Goal: Transaction & Acquisition: Purchase product/service

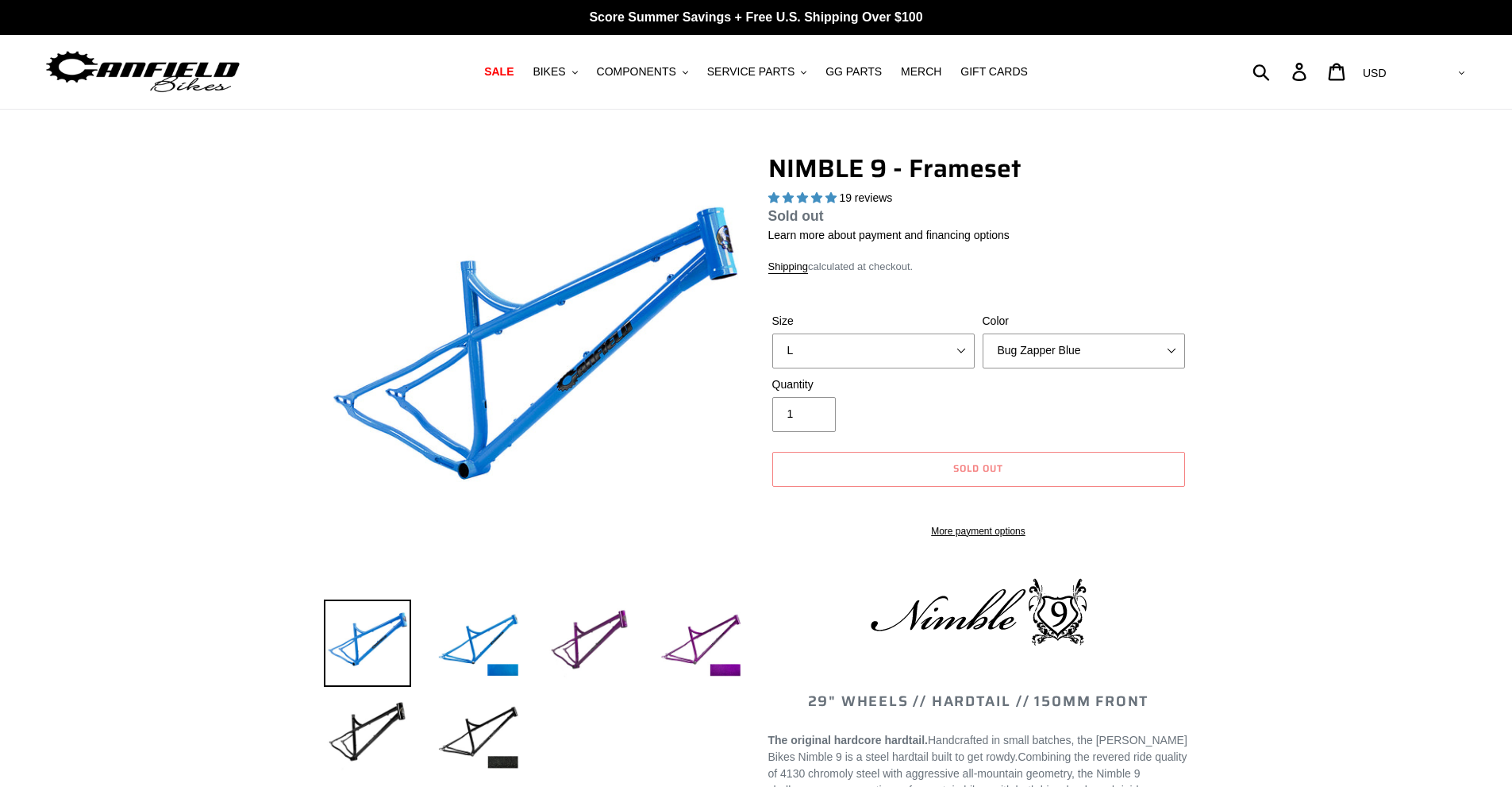
select select "highest-rating"
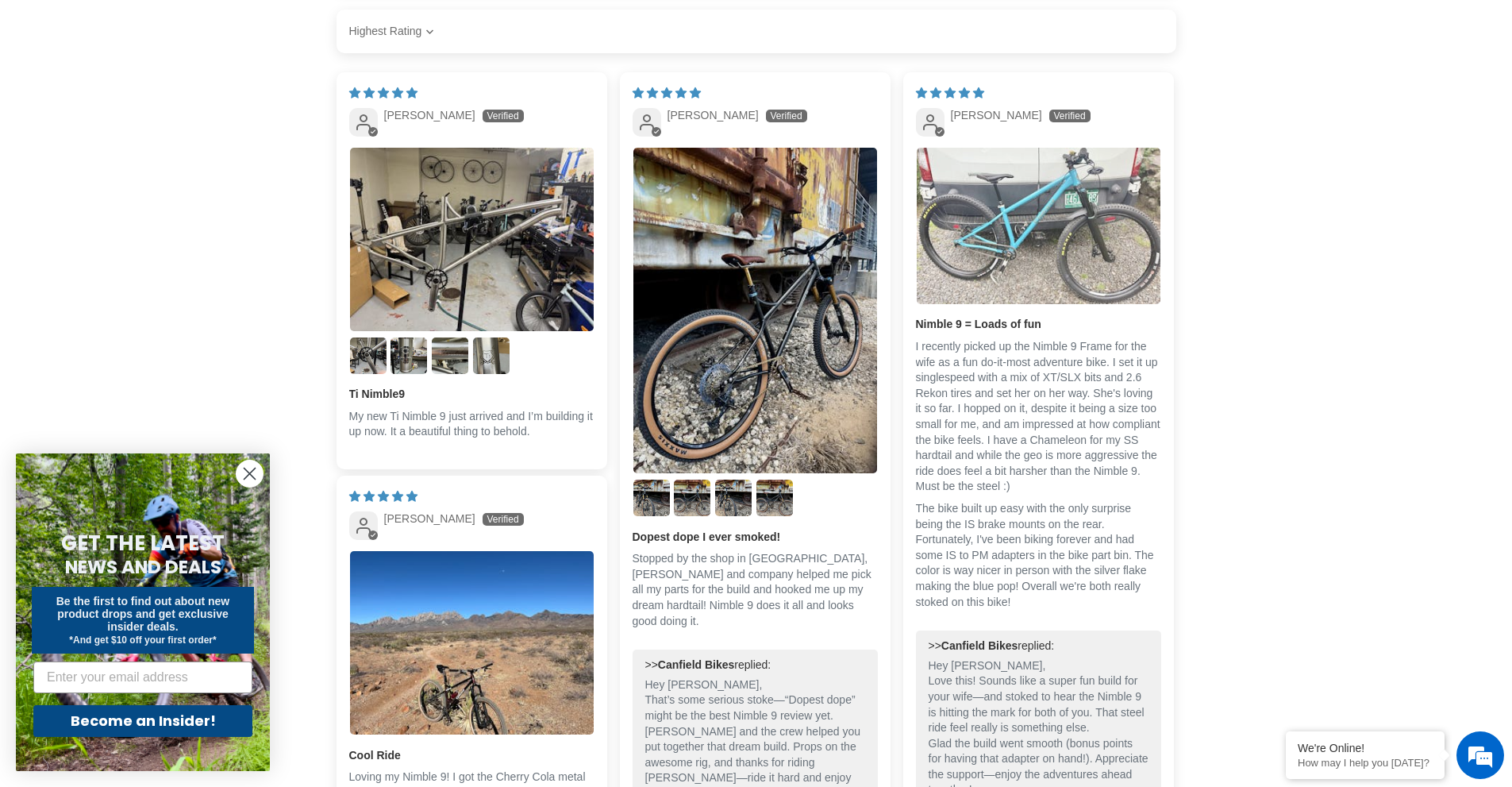
scroll to position [2382, 0]
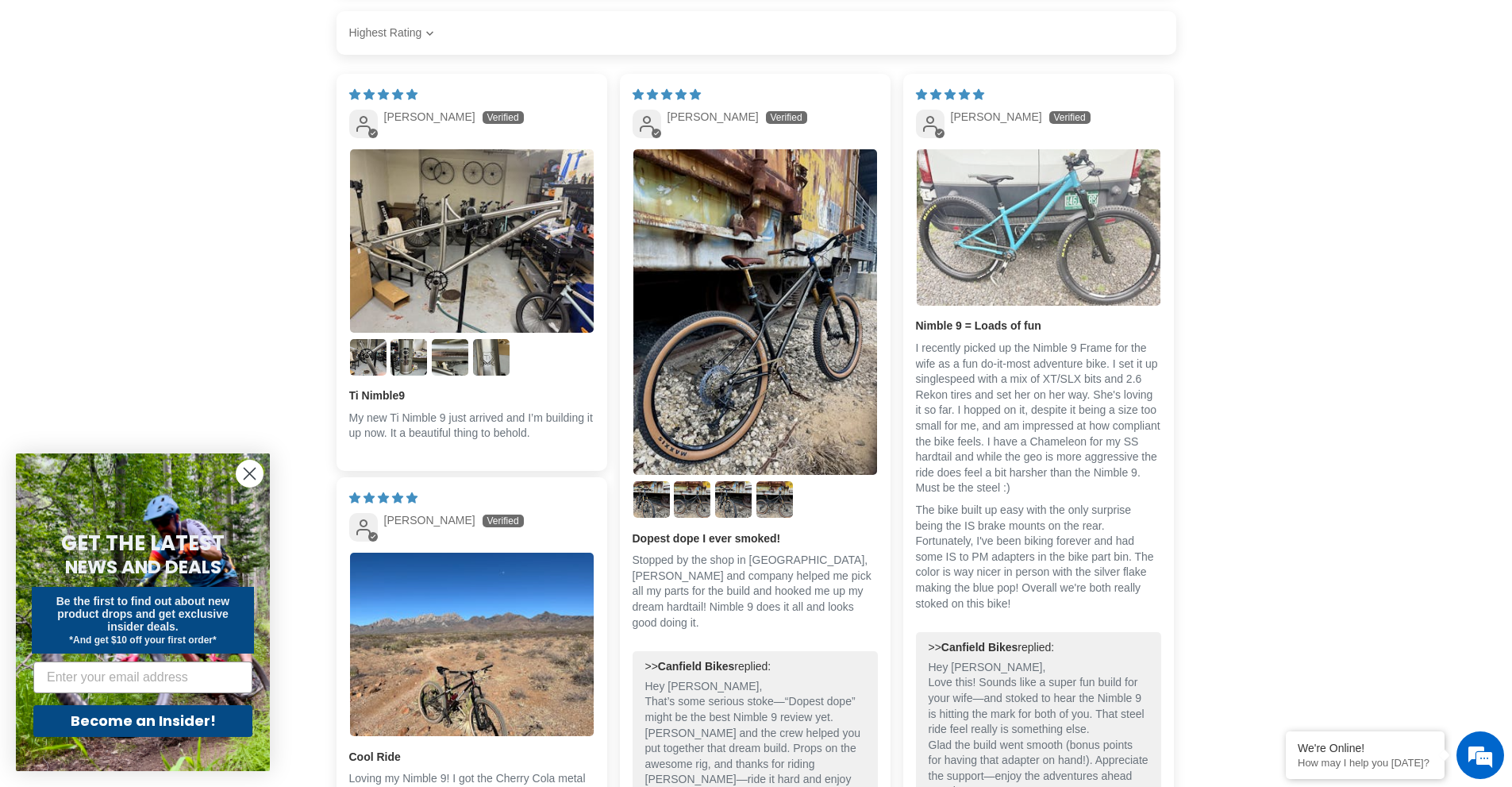
click at [1047, 214] on img "Link to user picture 1" at bounding box center [1038, 226] width 244 height 155
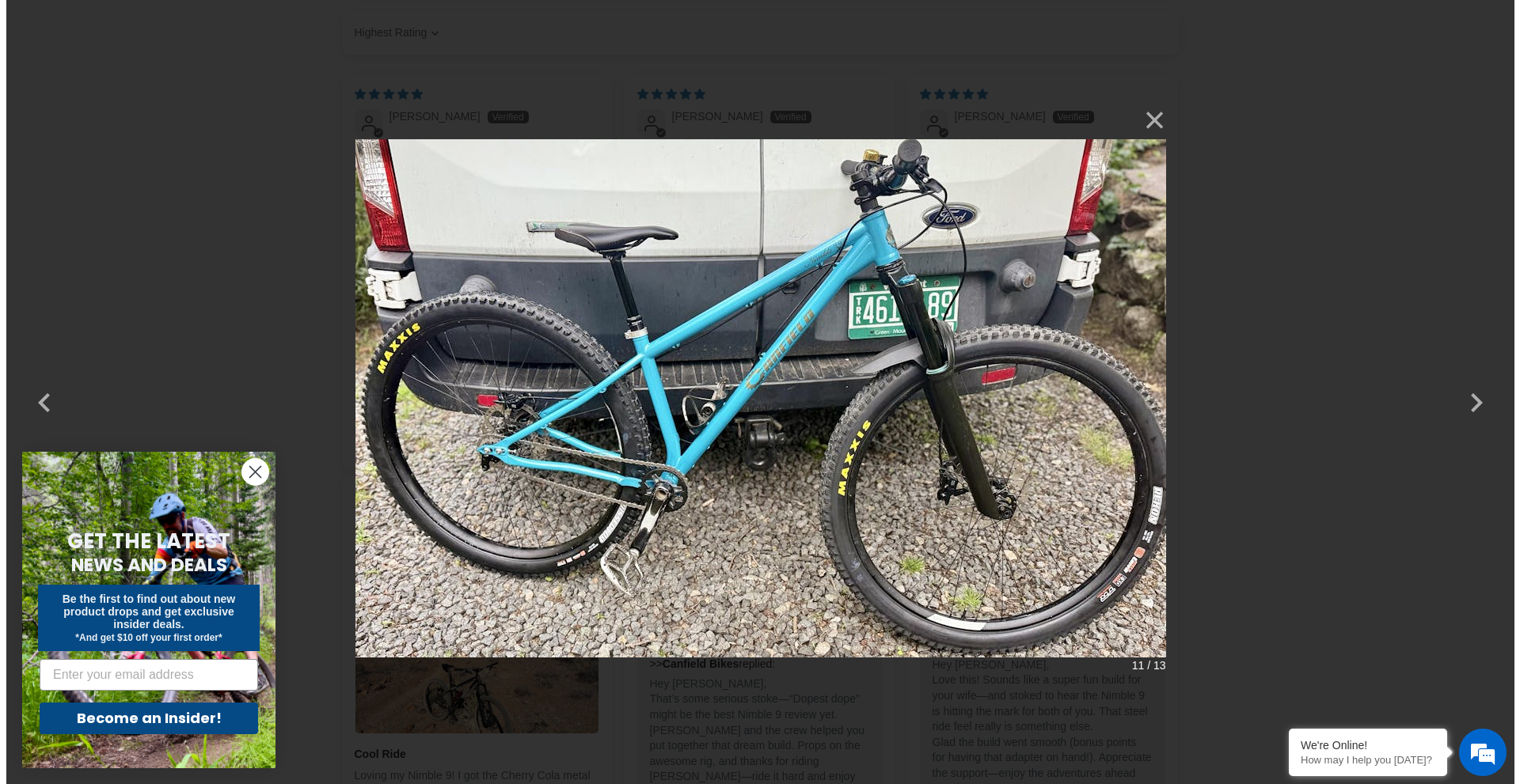
scroll to position [0, 0]
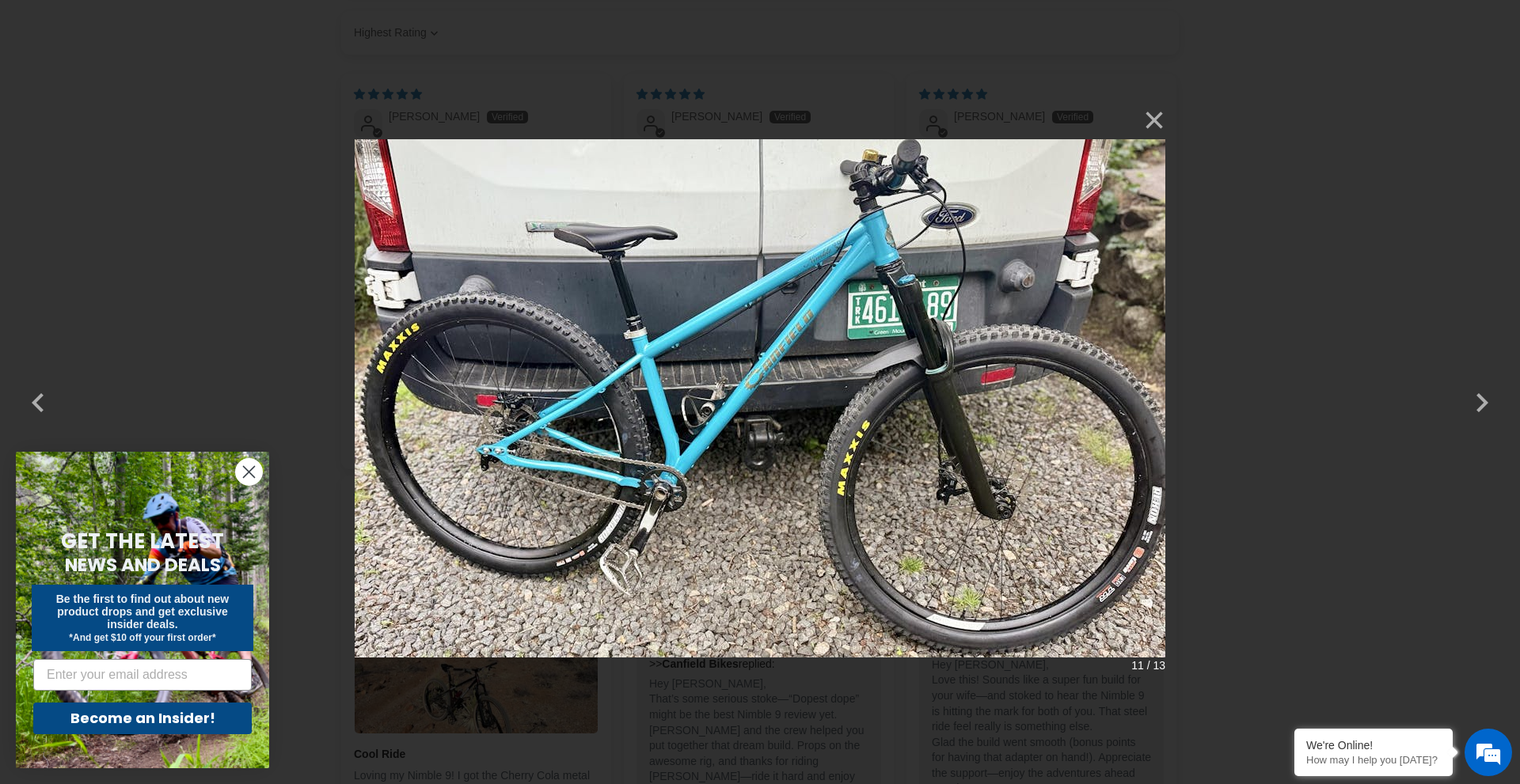
click at [1362, 176] on div "× 11 / 13 Loading..." at bounding box center [760, 392] width 1520 height 784
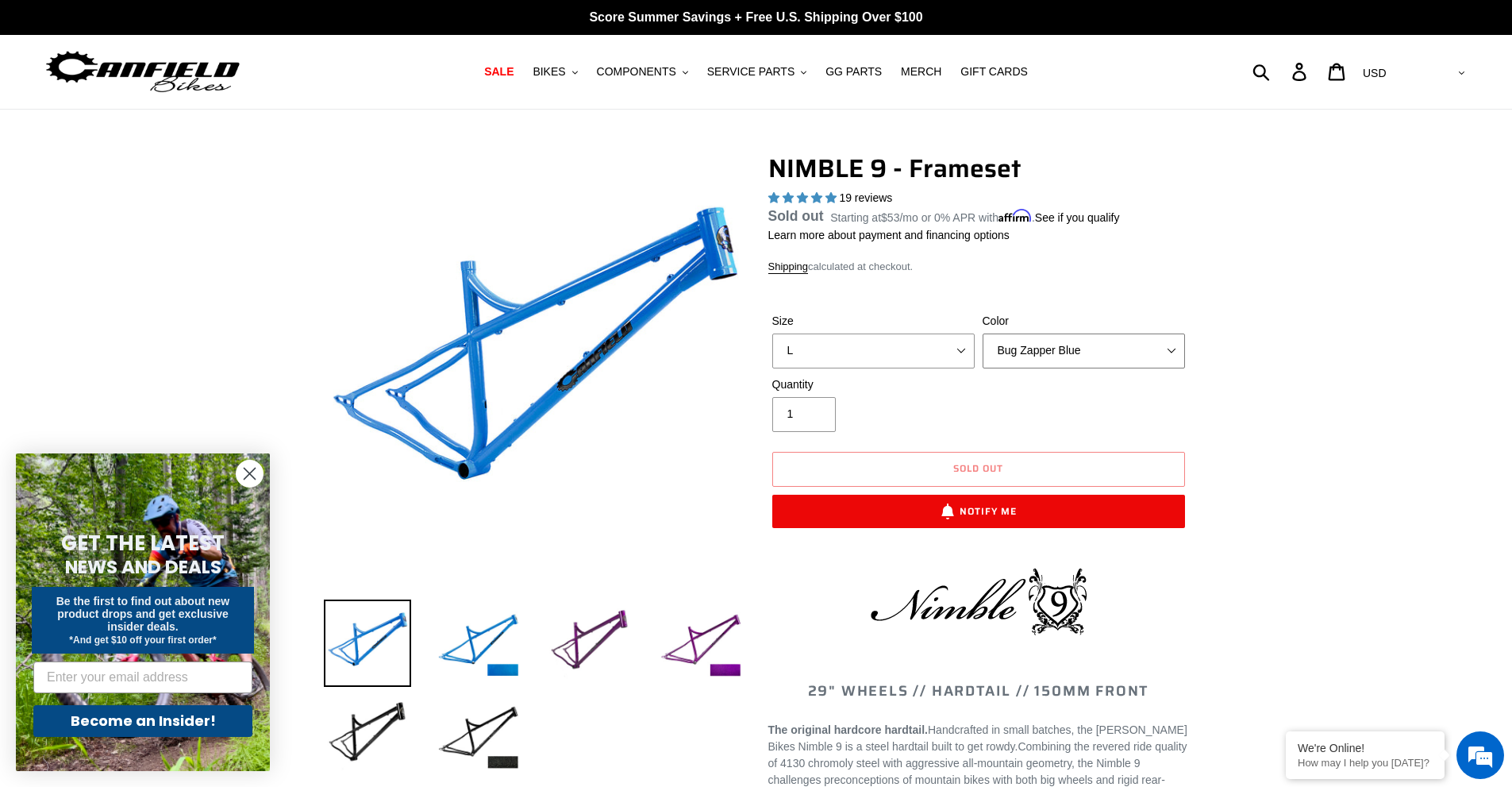
click at [1117, 337] on select "Bug Zapper Blue Purple Haze -Sold Out Galaxy Black" at bounding box center [1083, 350] width 202 height 35
click at [982, 352] on select "Bug Zapper Blue Purple Haze -Sold Out Galaxy Black" at bounding box center [1083, 350] width 202 height 35
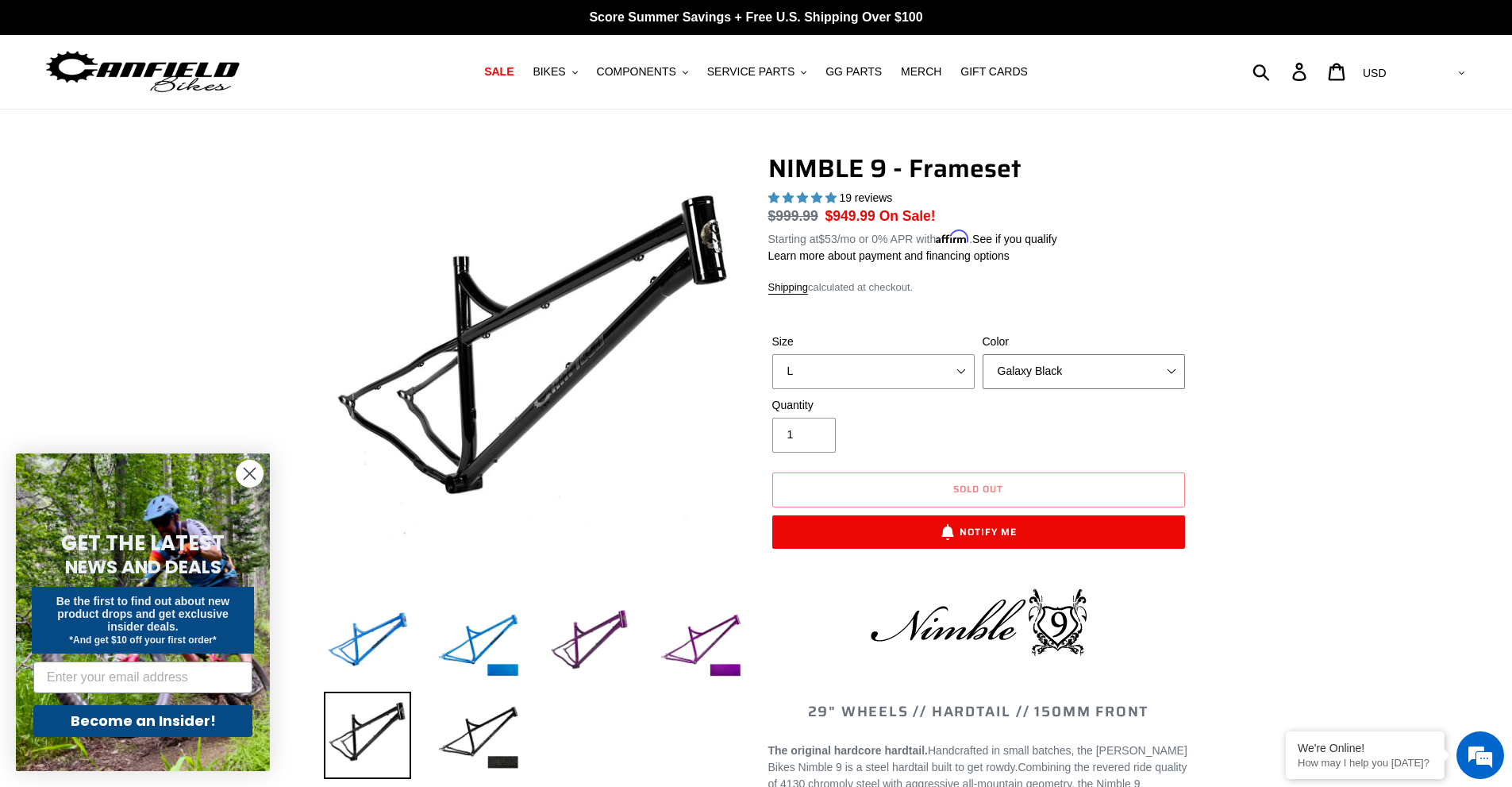
click at [1102, 365] on select "Bug Zapper Blue Purple Haze -Sold Out Galaxy Black" at bounding box center [1083, 371] width 202 height 35
select select "Bug Zapper Blue"
click at [982, 354] on select "Bug Zapper Blue Purple Haze -Sold Out Galaxy Black" at bounding box center [1083, 371] width 202 height 35
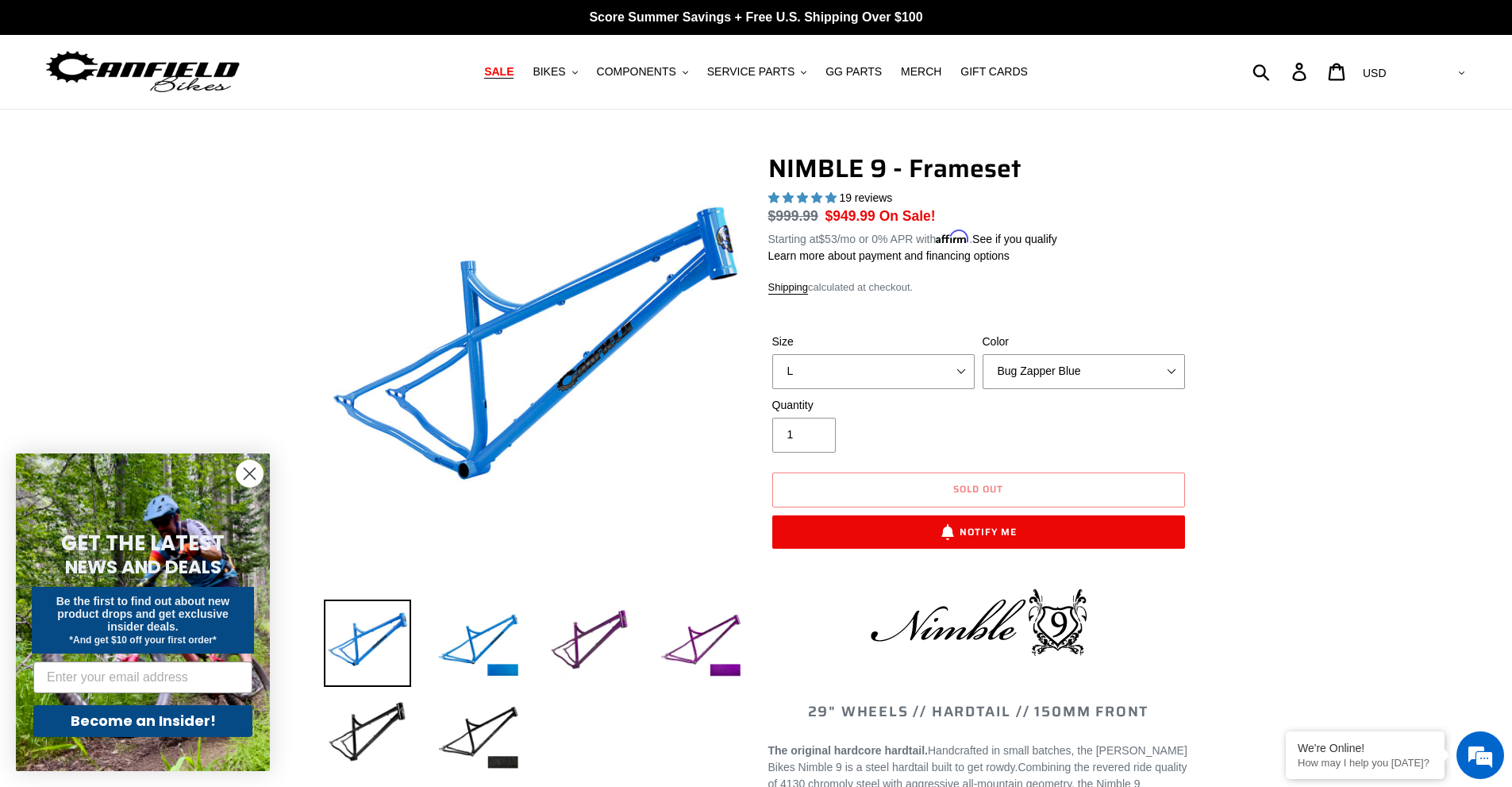
click at [508, 70] on link "SALE" at bounding box center [498, 72] width 45 height 22
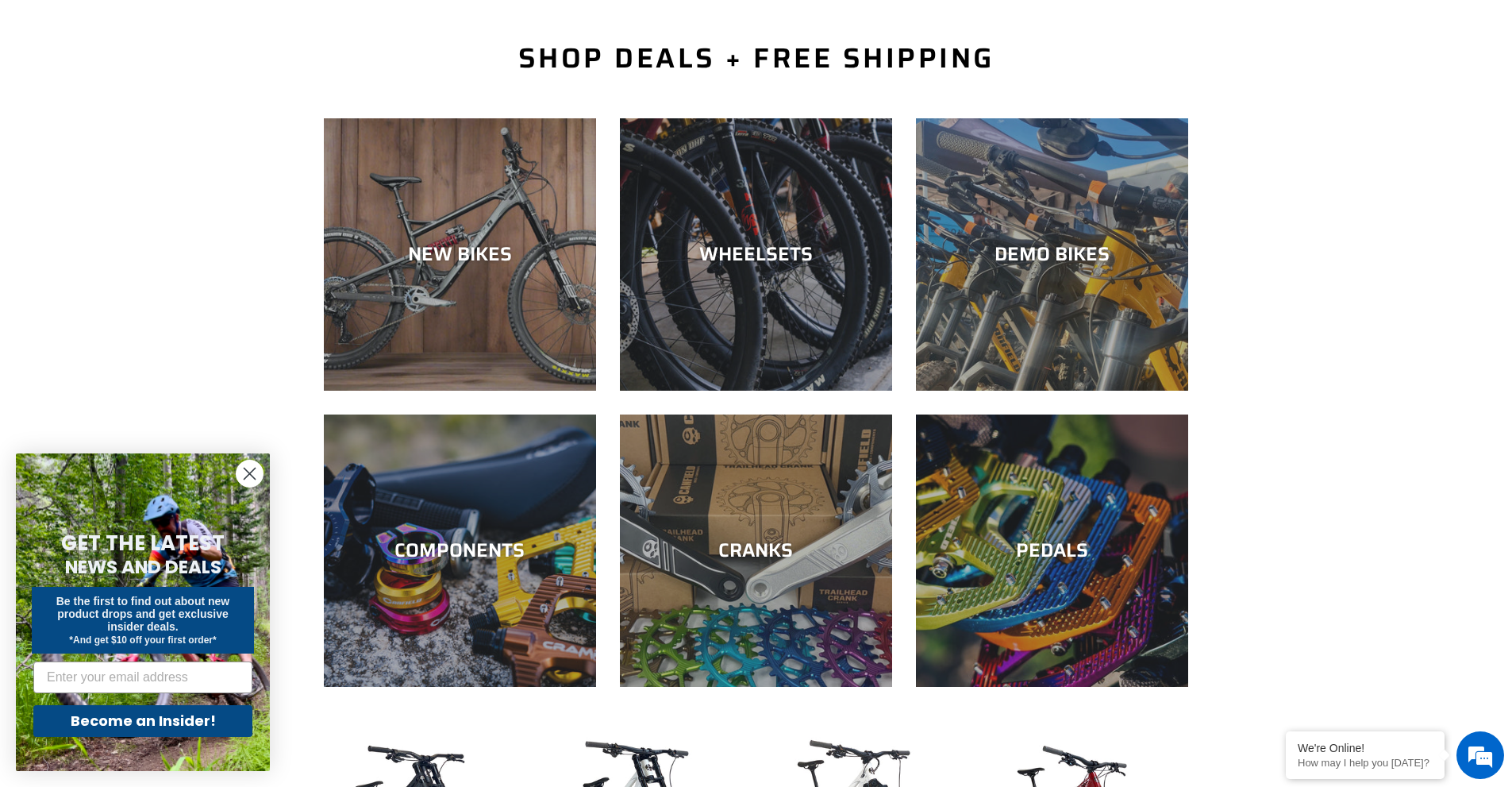
scroll to position [476, 0]
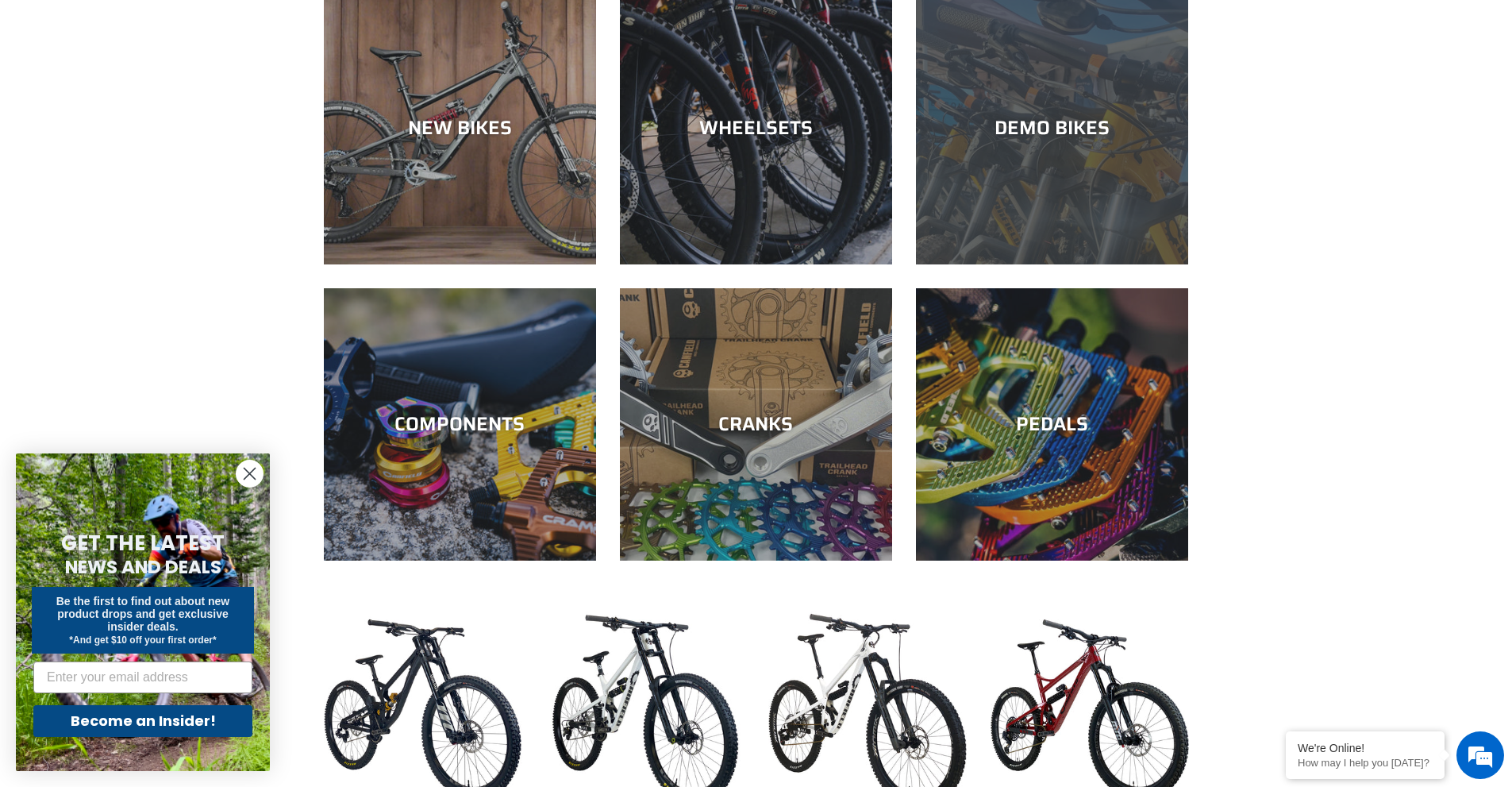
click at [1060, 264] on div "DEMO BIKES" at bounding box center [1051, 264] width 272 height 0
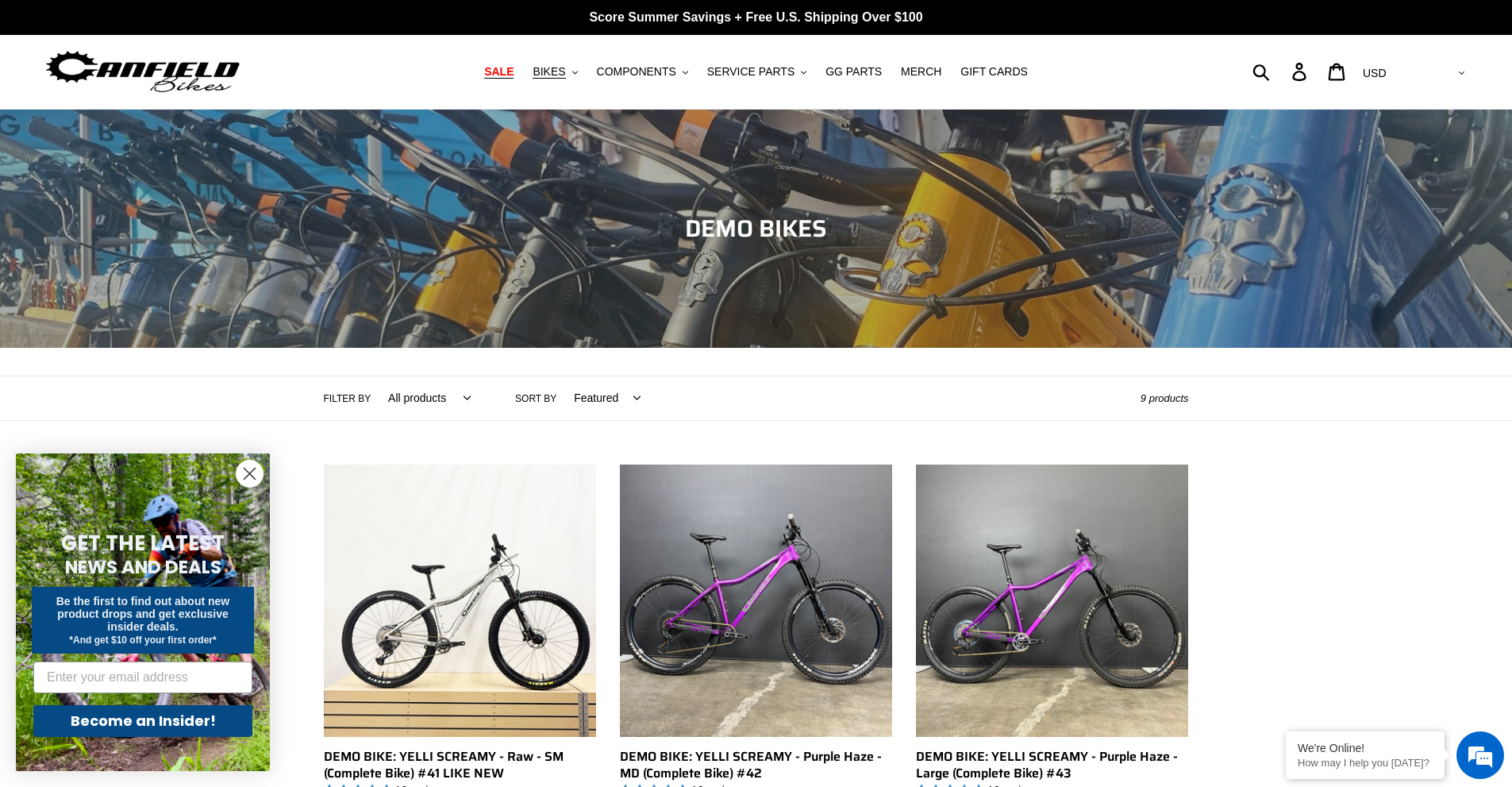
click at [514, 75] on span "SALE" at bounding box center [498, 72] width 29 height 14
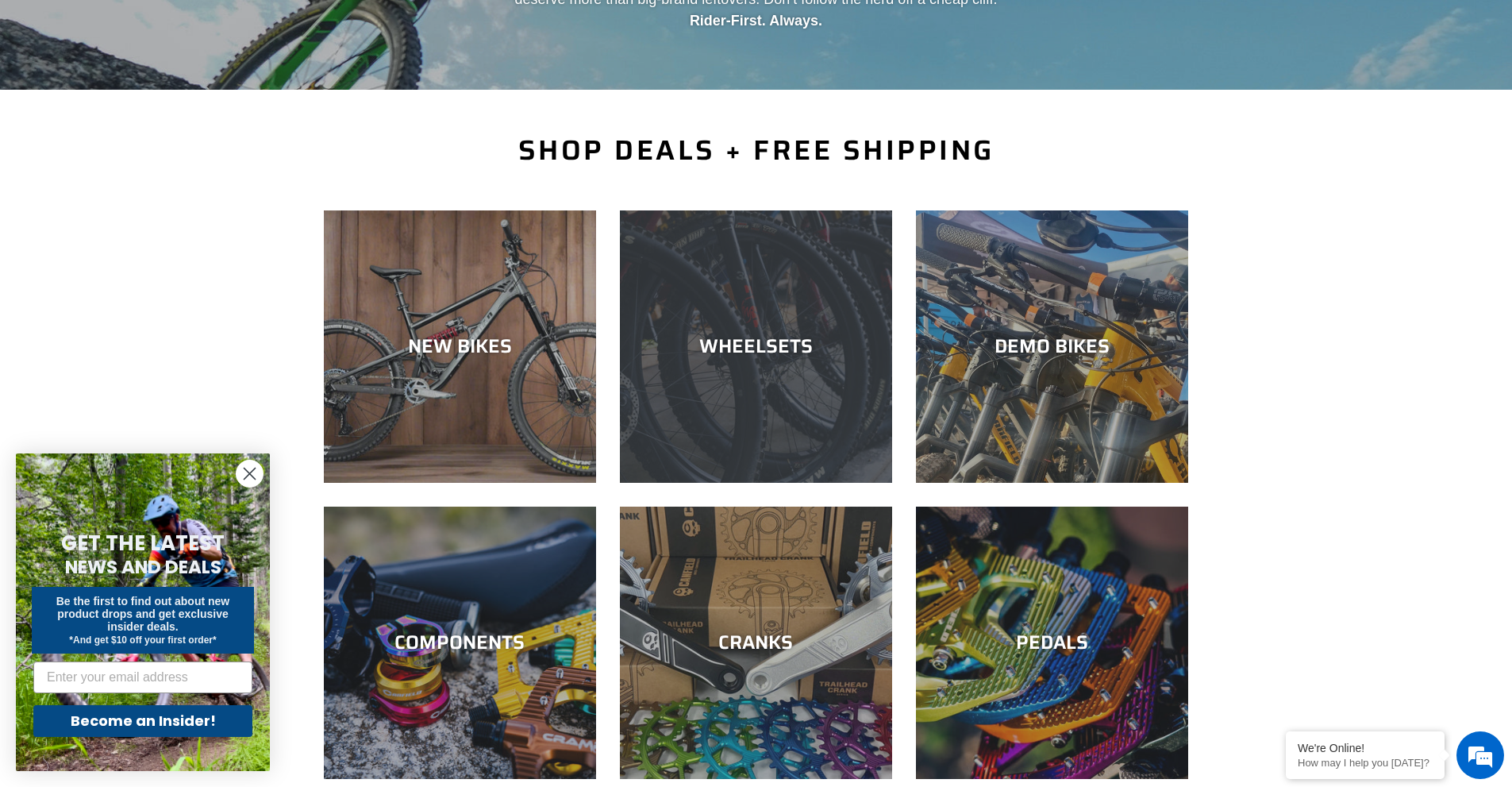
scroll to position [317, 0]
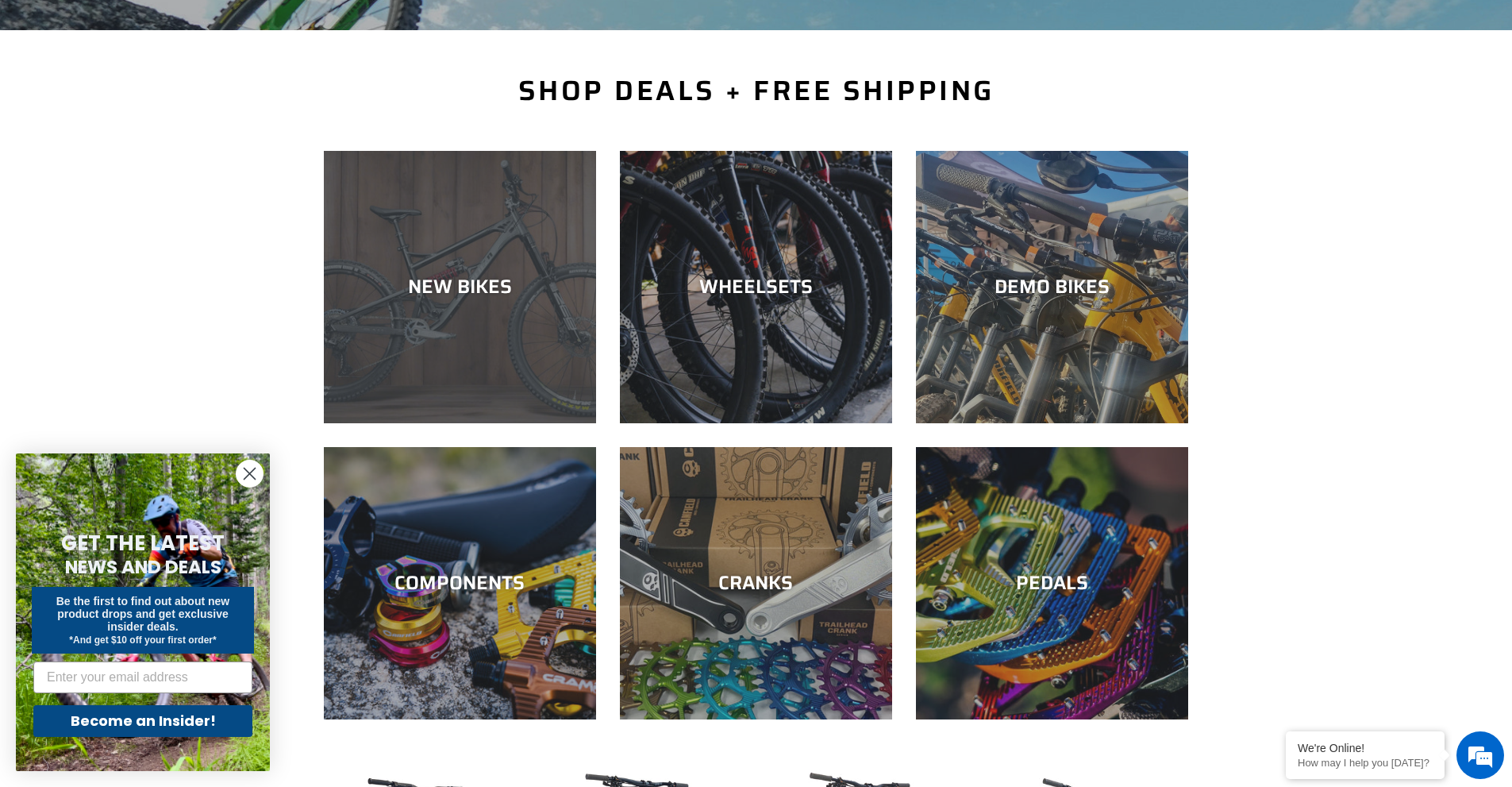
click at [416, 423] on div "NEW BIKES" at bounding box center [460, 423] width 272 height 0
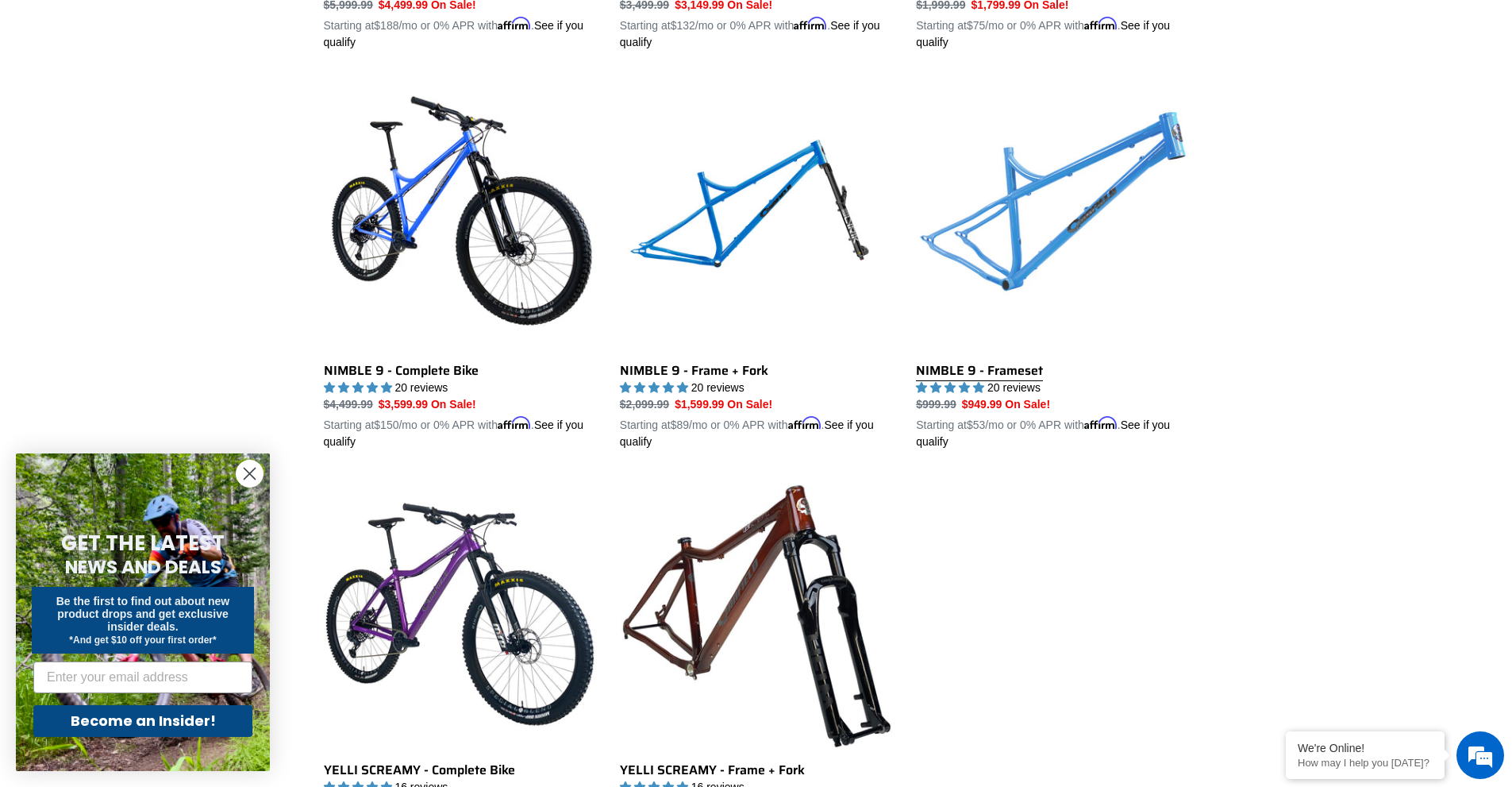
click at [995, 364] on link "NIMBLE 9 - Frameset" at bounding box center [1051, 264] width 272 height 371
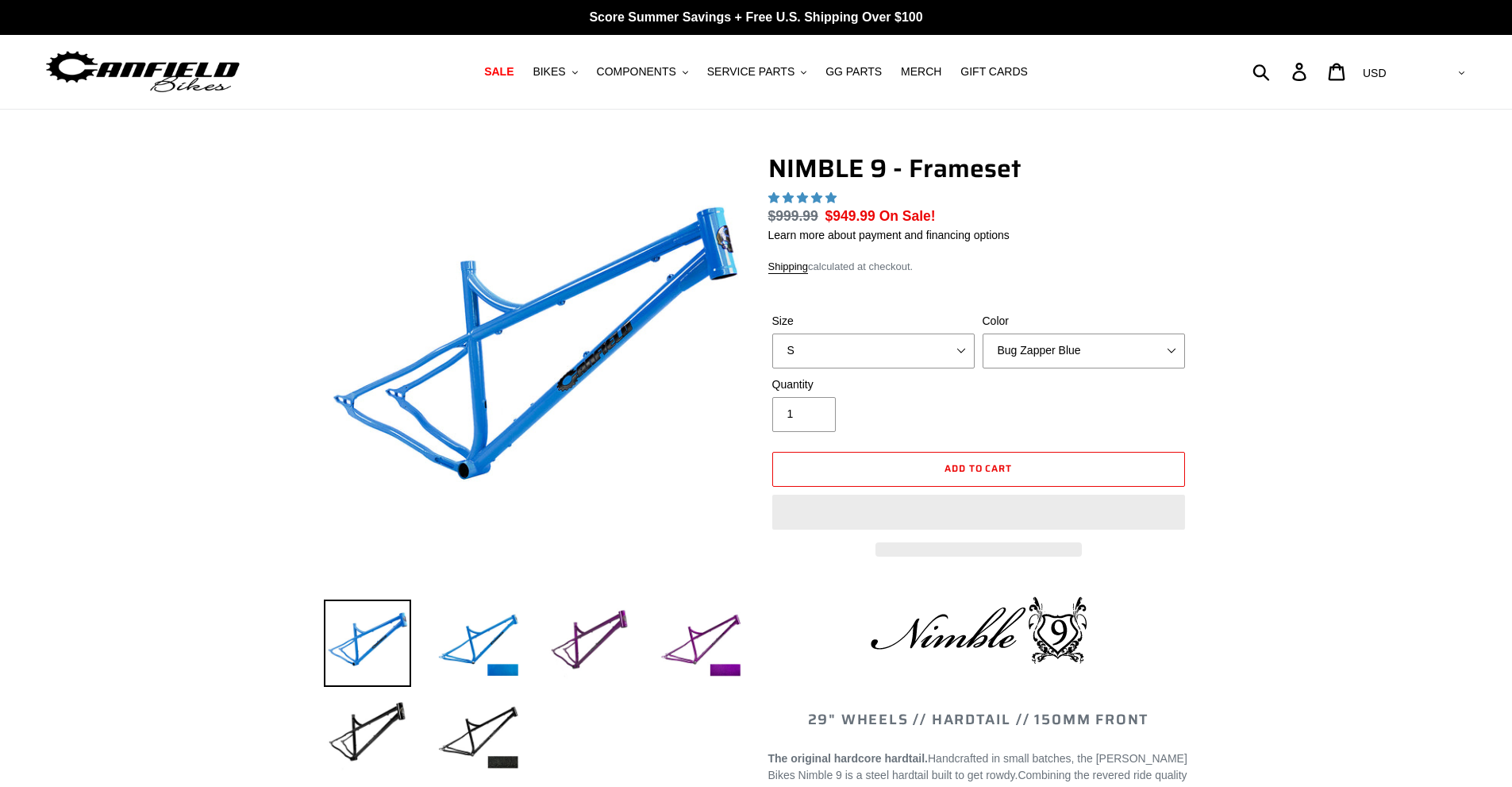
select select "highest-rating"
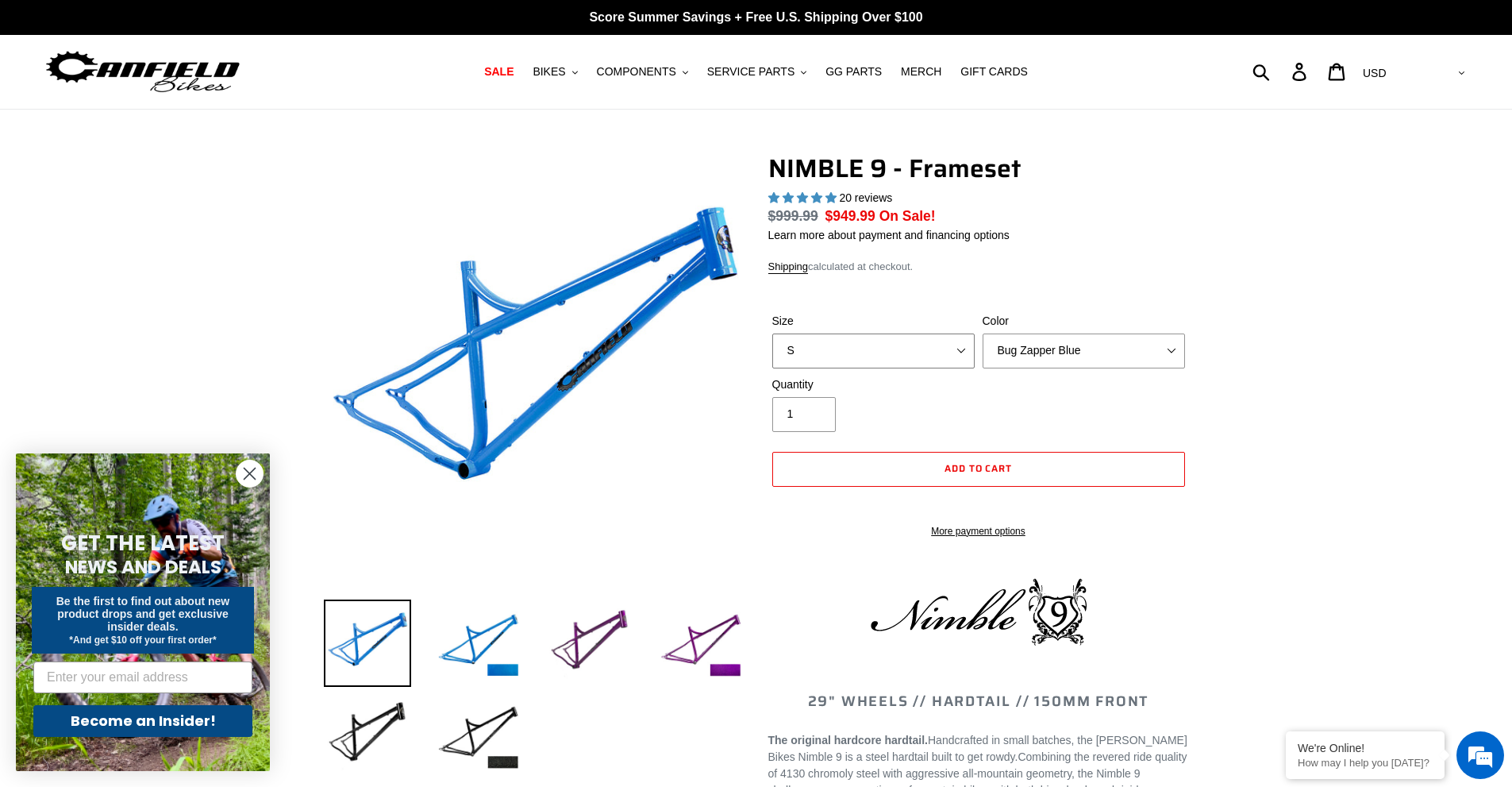
click at [927, 350] on select "S M L XL" at bounding box center [873, 350] width 202 height 35
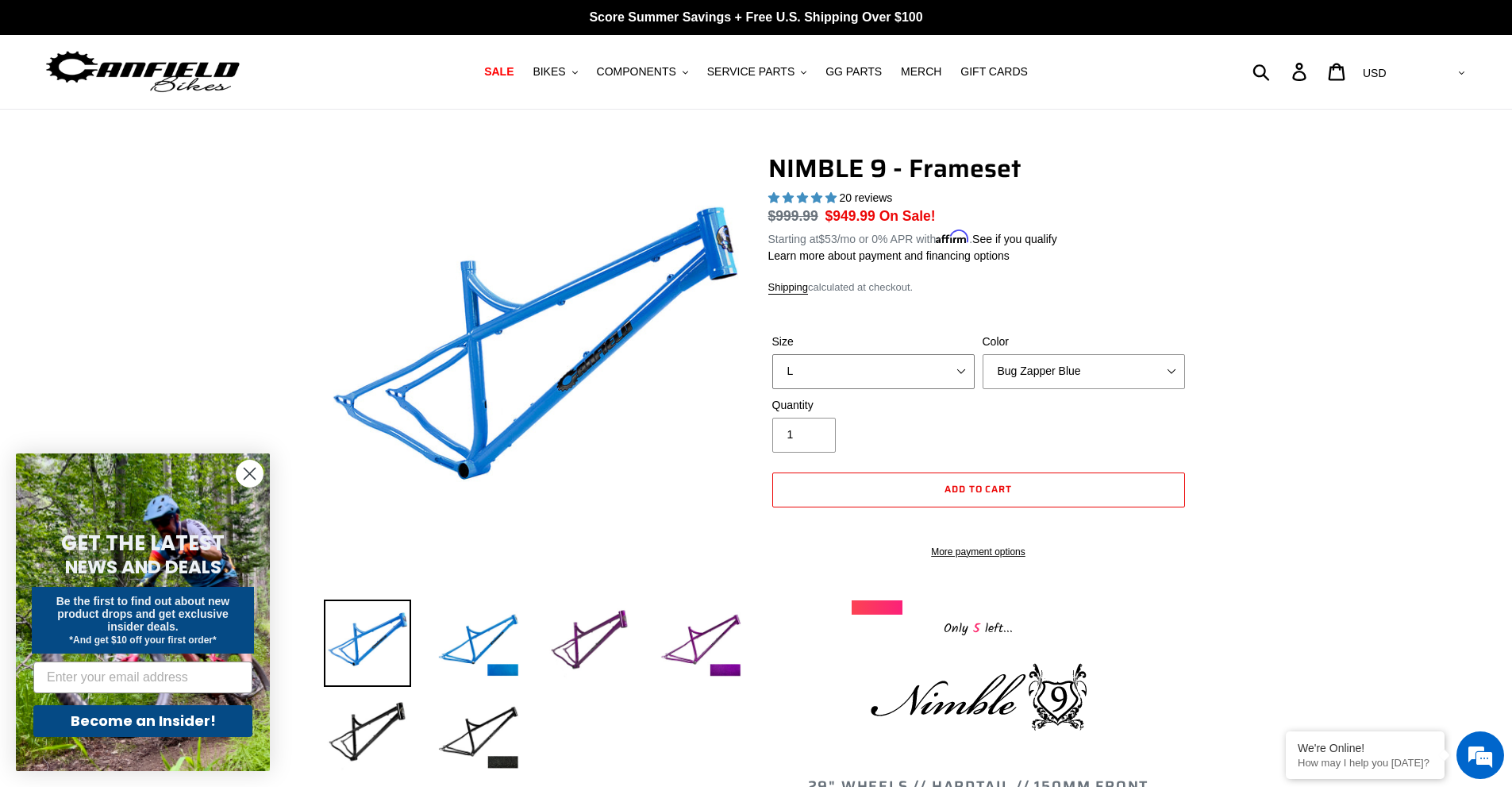
click at [772, 354] on select "S M L XL" at bounding box center [873, 371] width 202 height 35
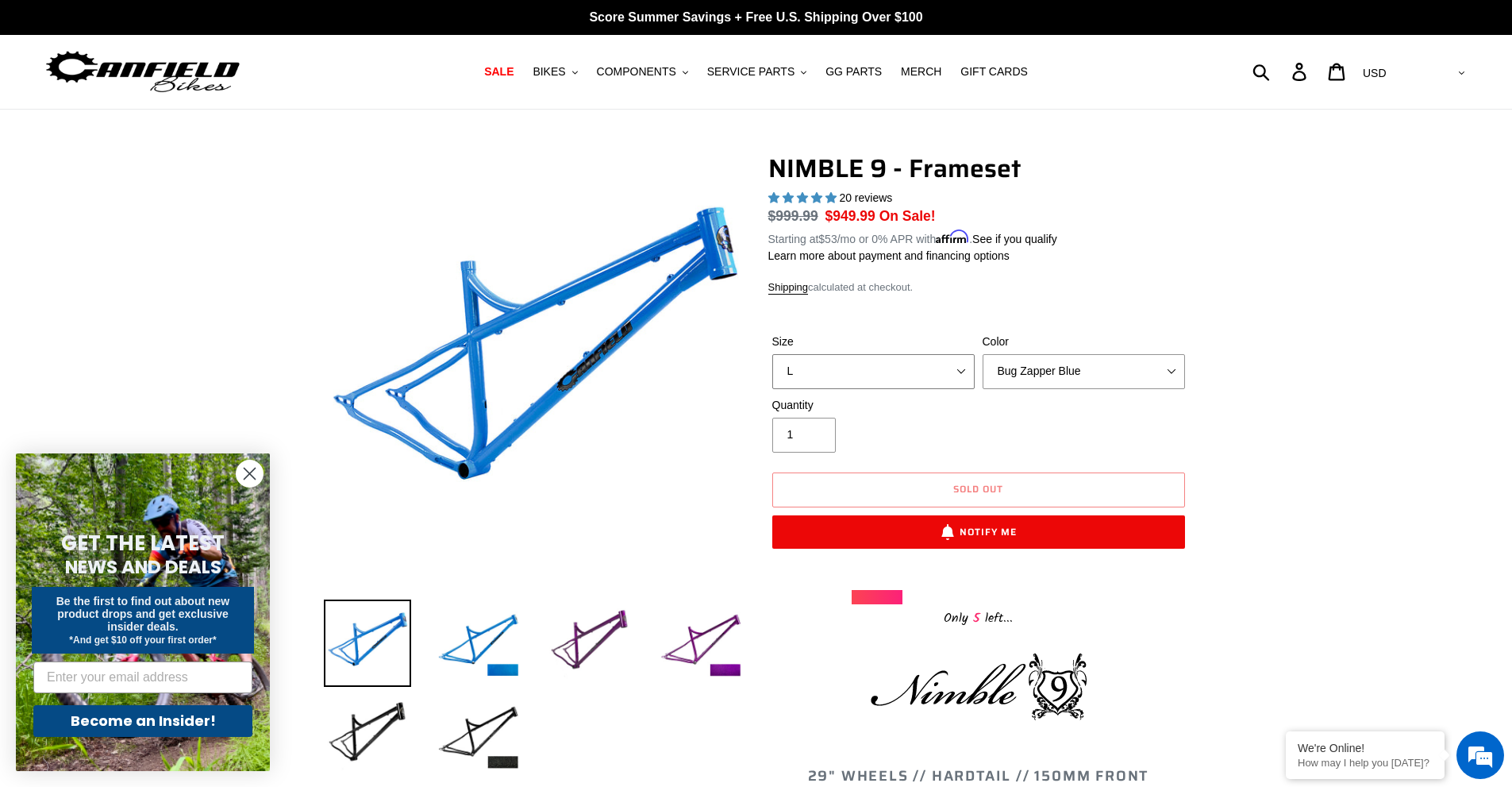
click at [933, 360] on select "S M L XL" at bounding box center [873, 371] width 202 height 35
click at [772, 354] on select "S M L XL" at bounding box center [873, 371] width 202 height 35
click at [953, 373] on select "S M L XL" at bounding box center [873, 371] width 202 height 35
click at [772, 354] on select "S M L XL" at bounding box center [873, 371] width 202 height 35
click at [897, 371] on select "S M L XL" at bounding box center [873, 371] width 202 height 35
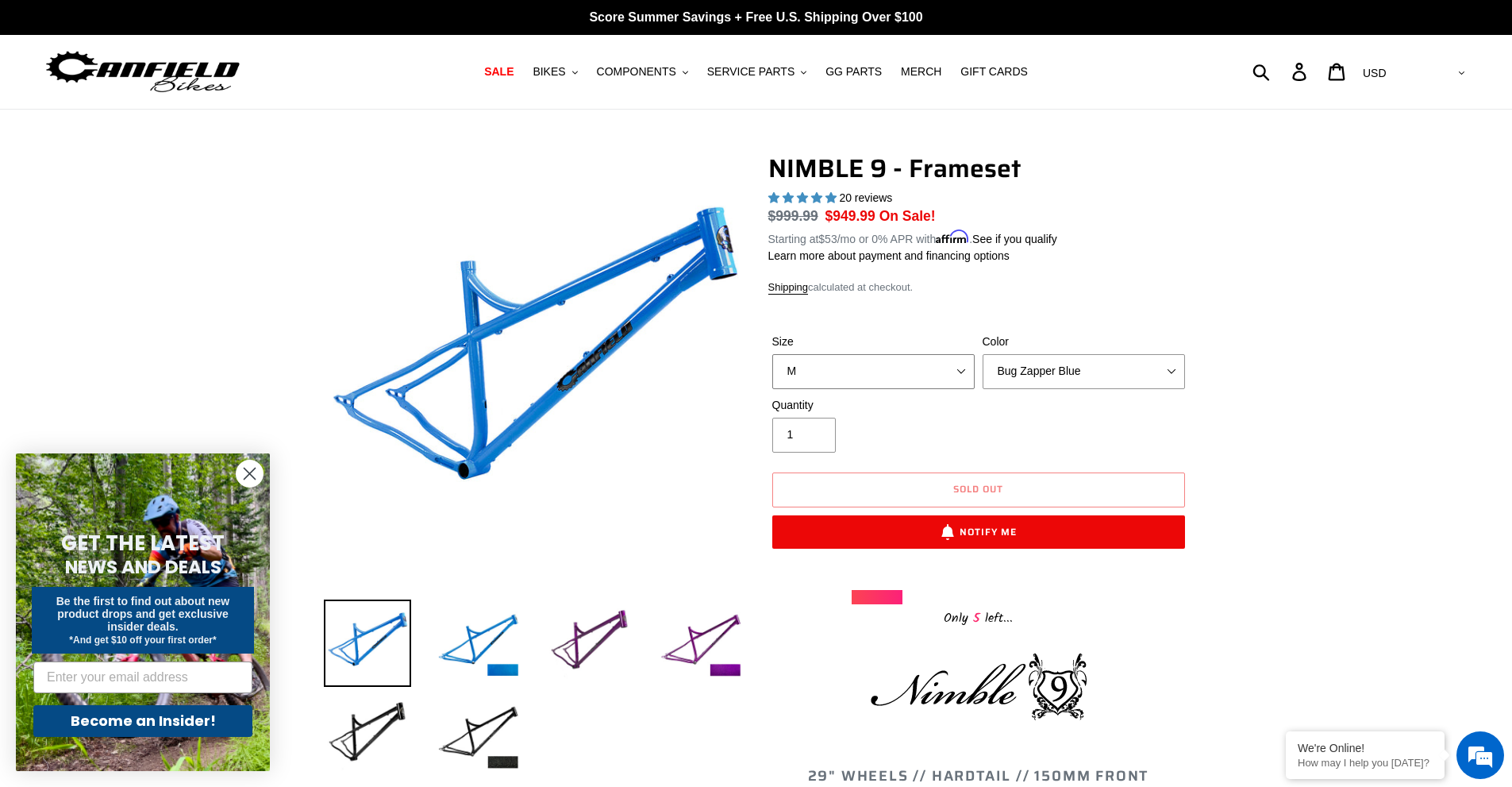
select select "L"
click at [772, 354] on select "S M L XL" at bounding box center [873, 371] width 202 height 35
